Goal: Transaction & Acquisition: Purchase product/service

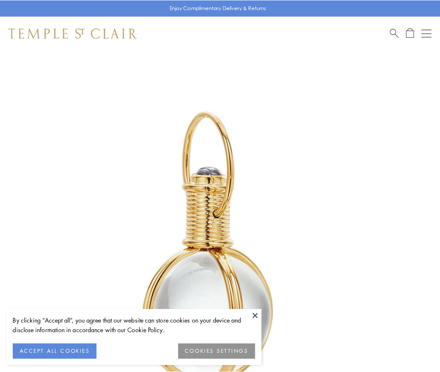
scroll to position [219, 0]
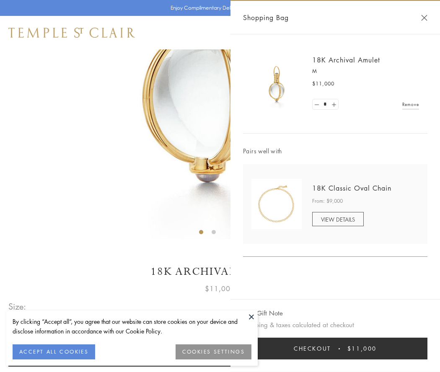
click at [335, 348] on button "Checkout $11,000" at bounding box center [335, 349] width 184 height 22
